Goal: Task Accomplishment & Management: Use online tool/utility

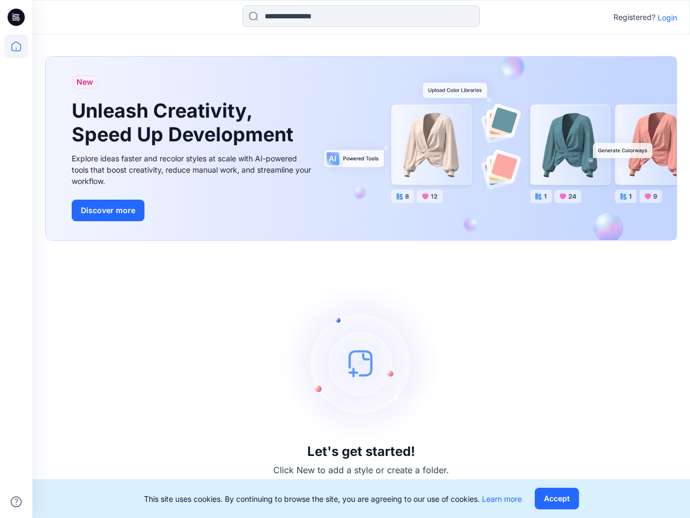
click at [345, 259] on div "Let's get started! Click New to add a style or create a folder." at bounding box center [361, 378] width 632 height 251
click at [17, 17] on icon at bounding box center [18, 17] width 4 height 1
click at [16, 46] on icon at bounding box center [16, 47] width 24 height 24
click at [16, 501] on icon at bounding box center [16, 501] width 11 height 11
click at [361, 16] on input at bounding box center [361, 16] width 237 height 22
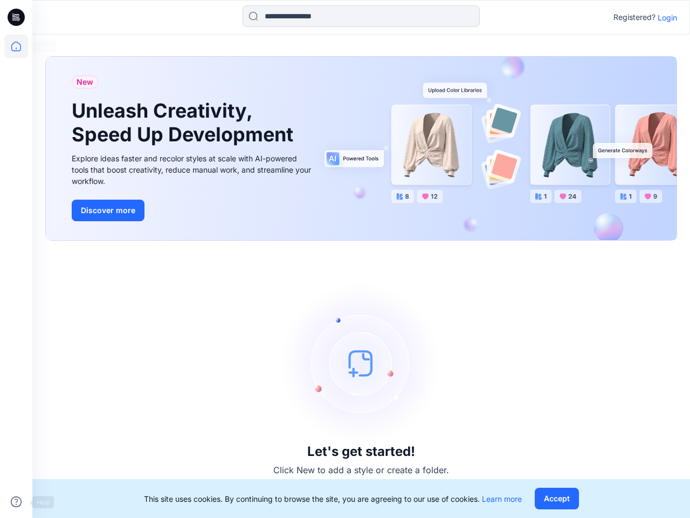
click at [667, 17] on p "Login" at bounding box center [667, 17] width 19 height 11
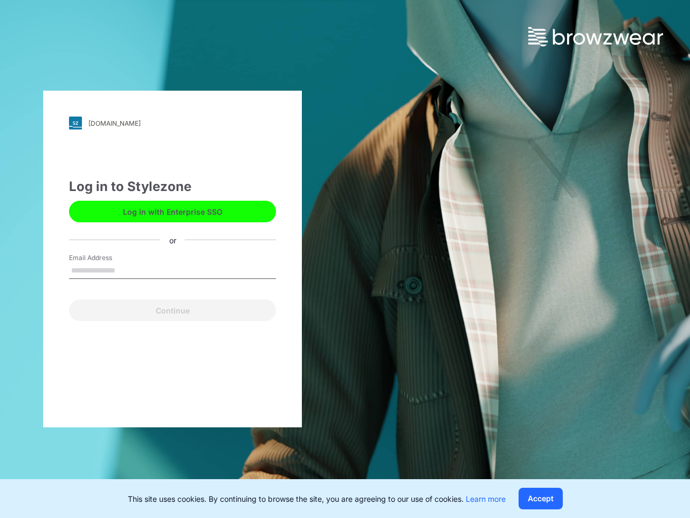
click at [556, 498] on button "Accept" at bounding box center [541, 498] width 44 height 22
